Goal: Navigation & Orientation: Find specific page/section

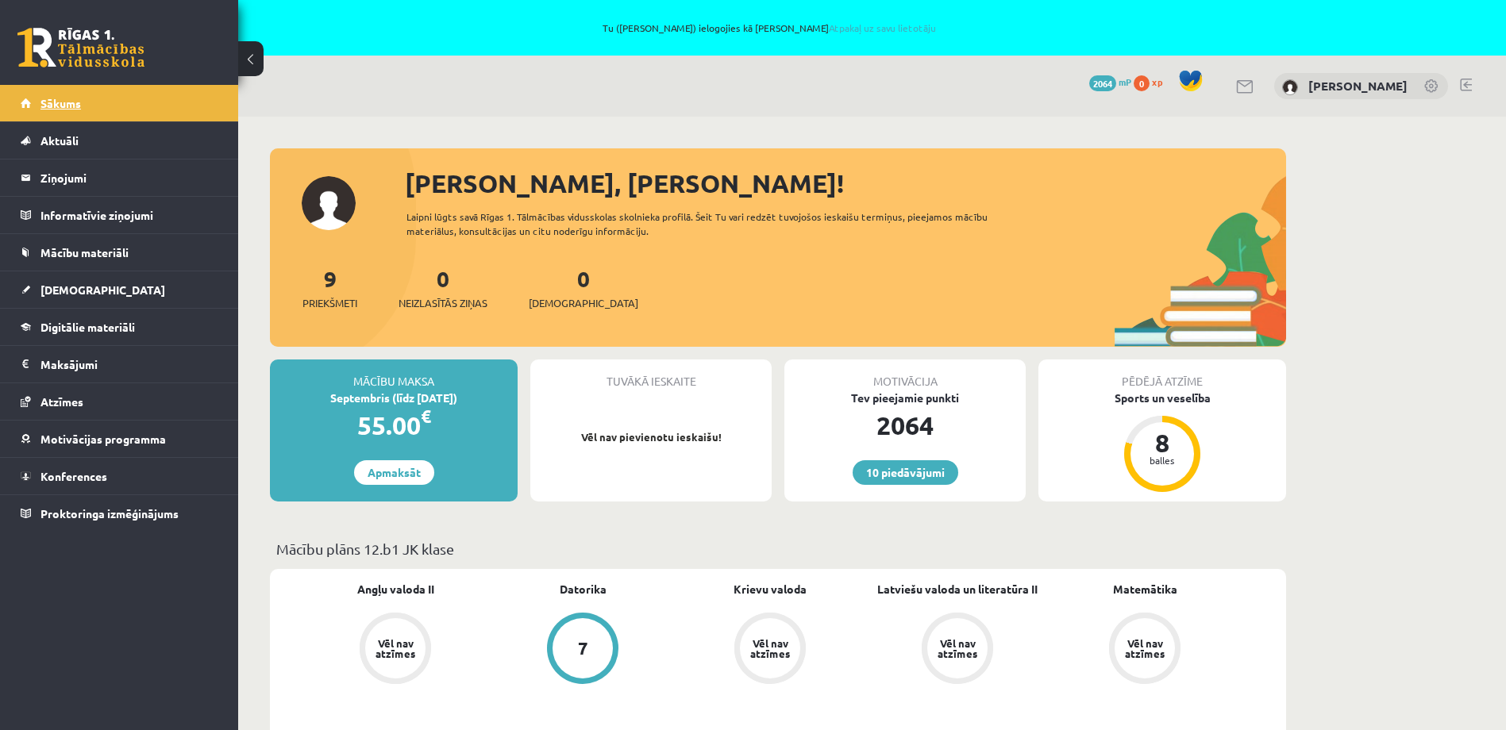
click at [65, 109] on span "Sākums" at bounding box center [60, 103] width 40 height 14
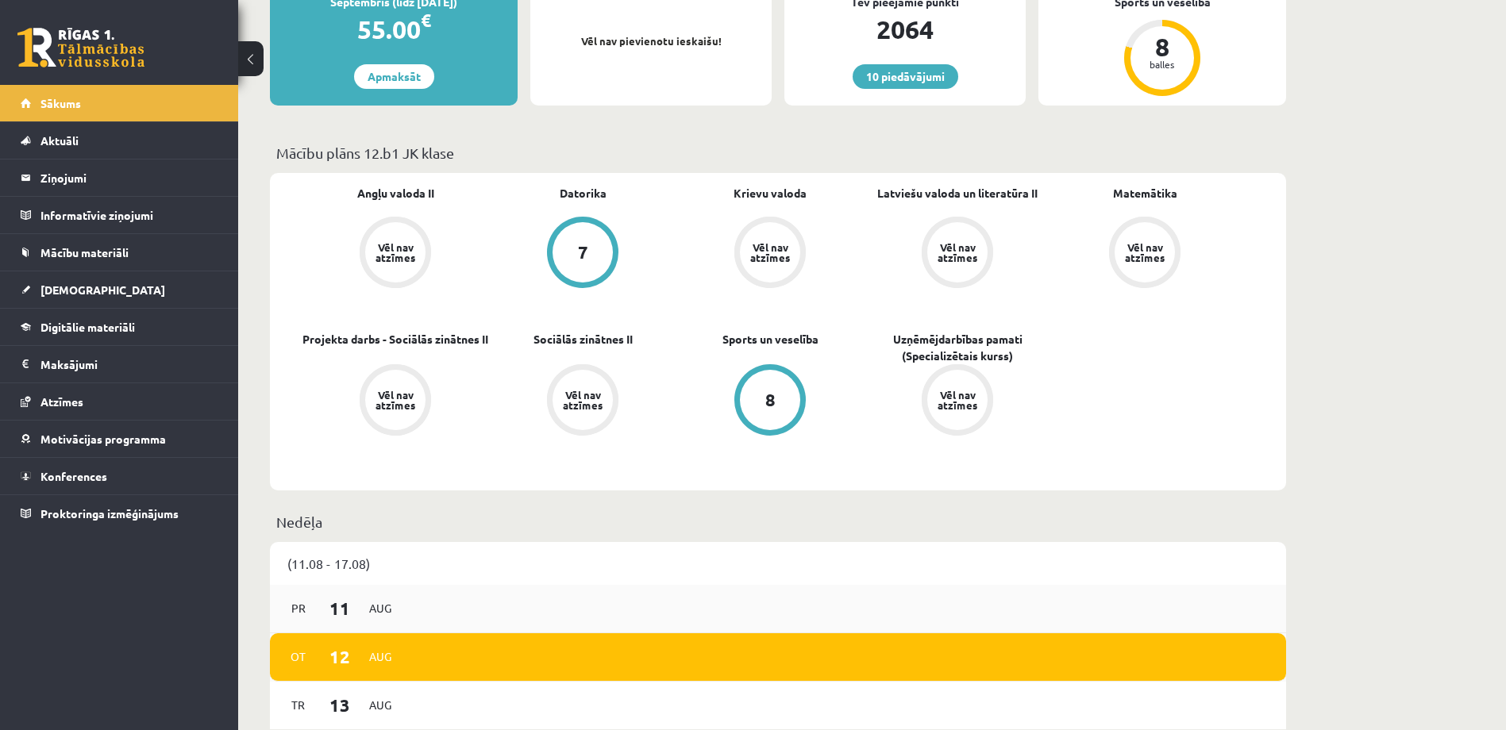
scroll to position [397, 0]
click at [71, 98] on span "Sākums" at bounding box center [60, 103] width 40 height 14
